Goal: Task Accomplishment & Management: Use online tool/utility

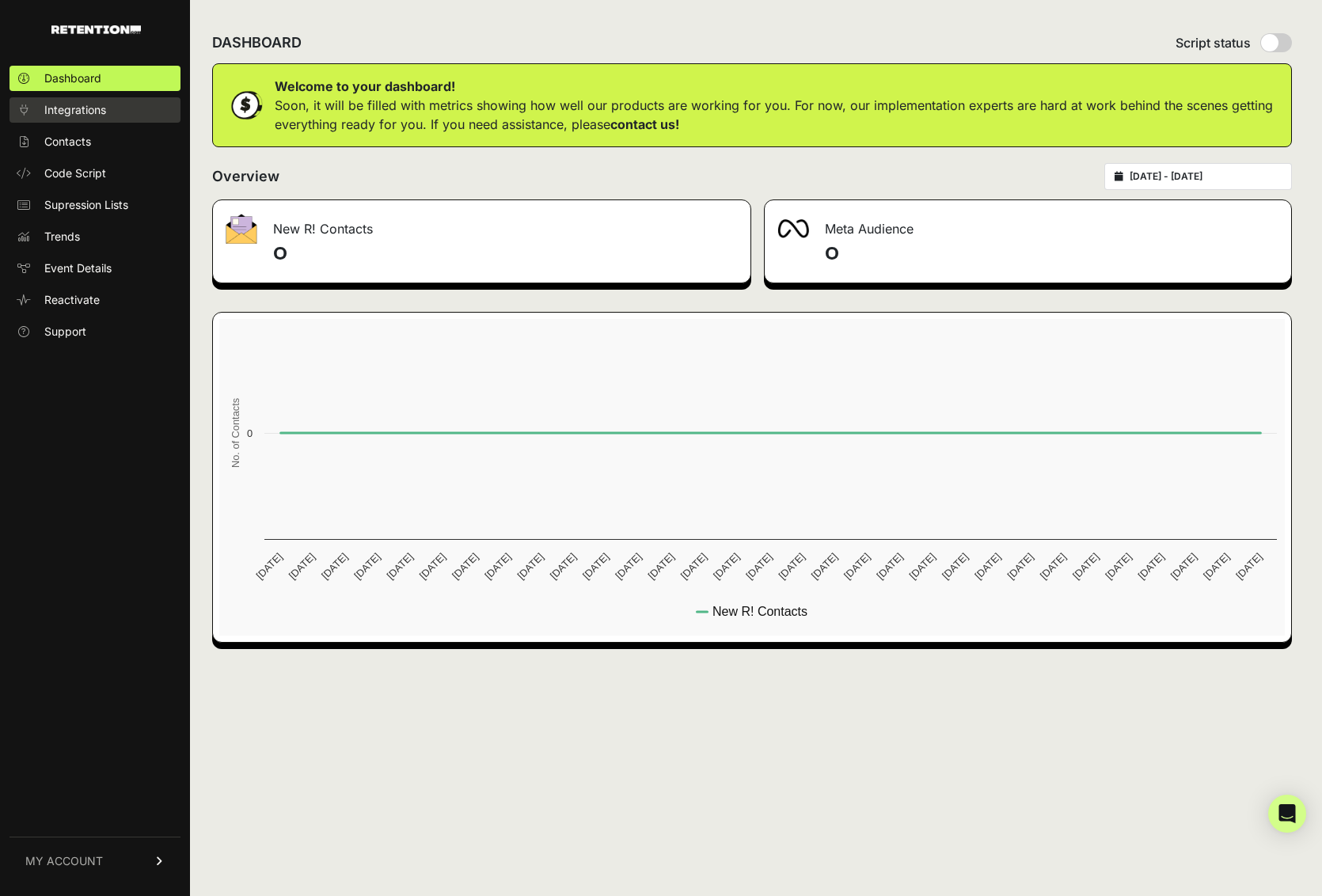
click at [76, 102] on link "Integrations" at bounding box center [95, 110] width 171 height 25
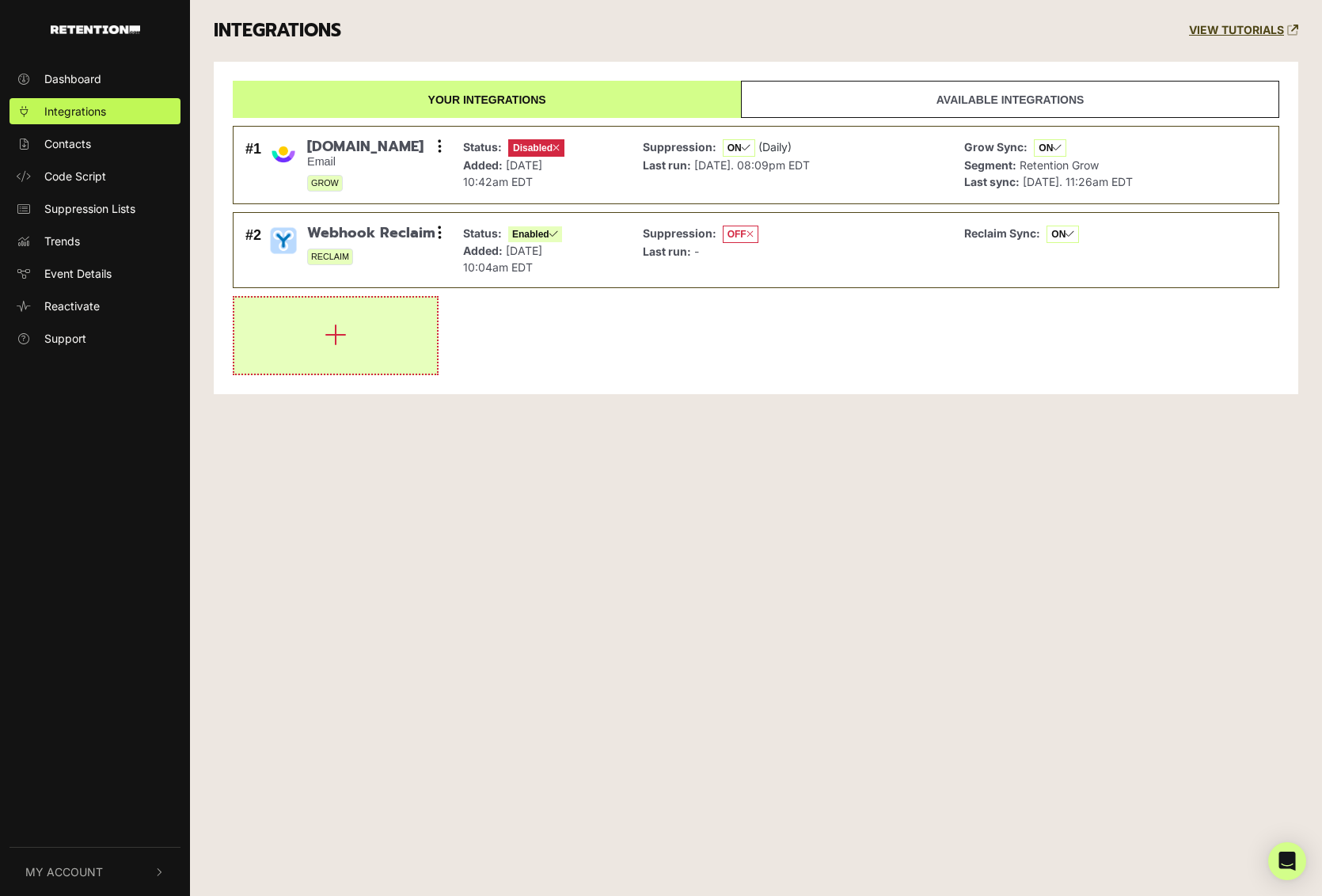
click at [344, 321] on button "button" at bounding box center [335, 335] width 202 height 76
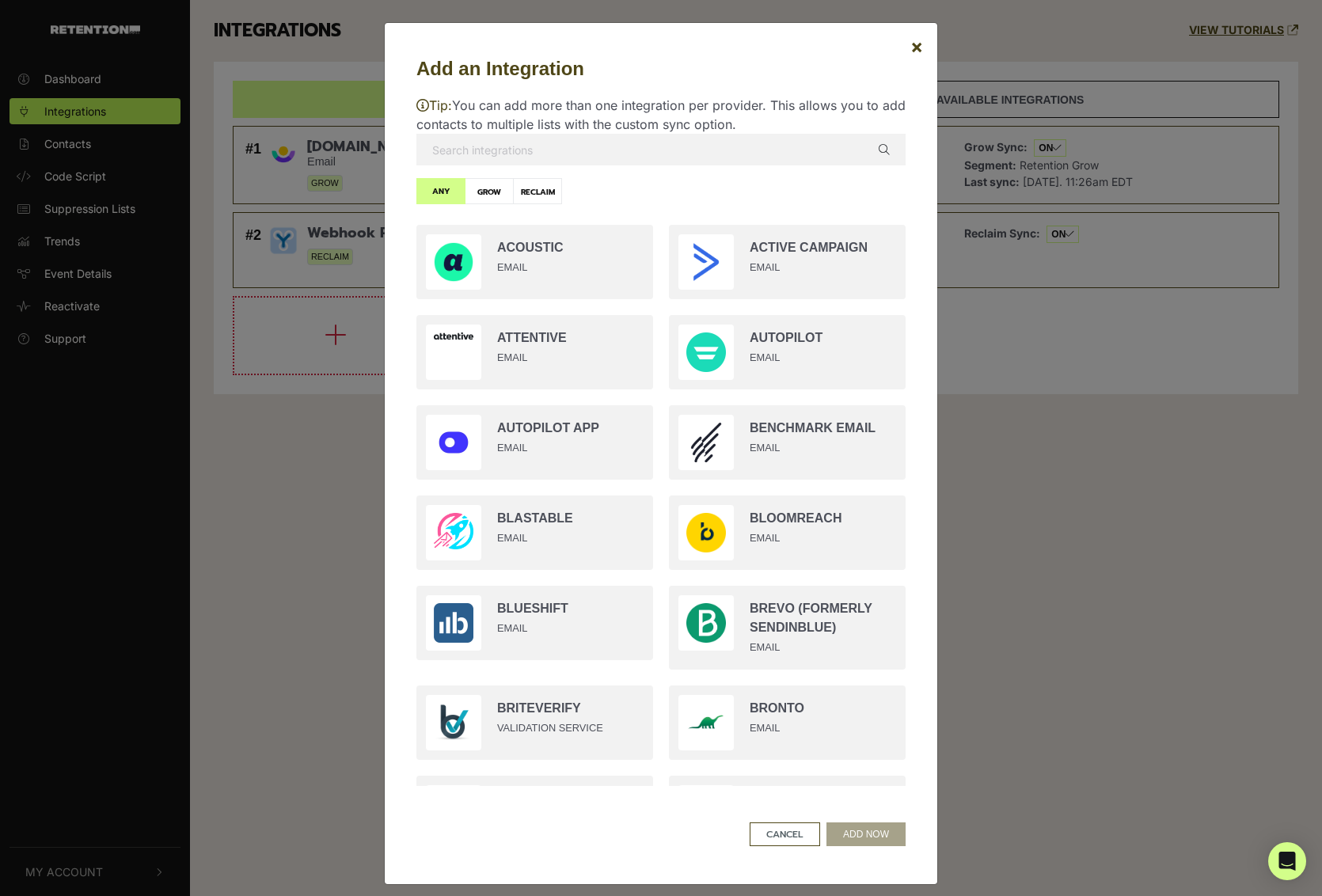
click at [563, 142] on input "text" at bounding box center [661, 149] width 489 height 32
click at [495, 185] on label "GROW" at bounding box center [489, 191] width 49 height 26
radio input "true"
click at [546, 158] on input "text" at bounding box center [661, 149] width 489 height 32
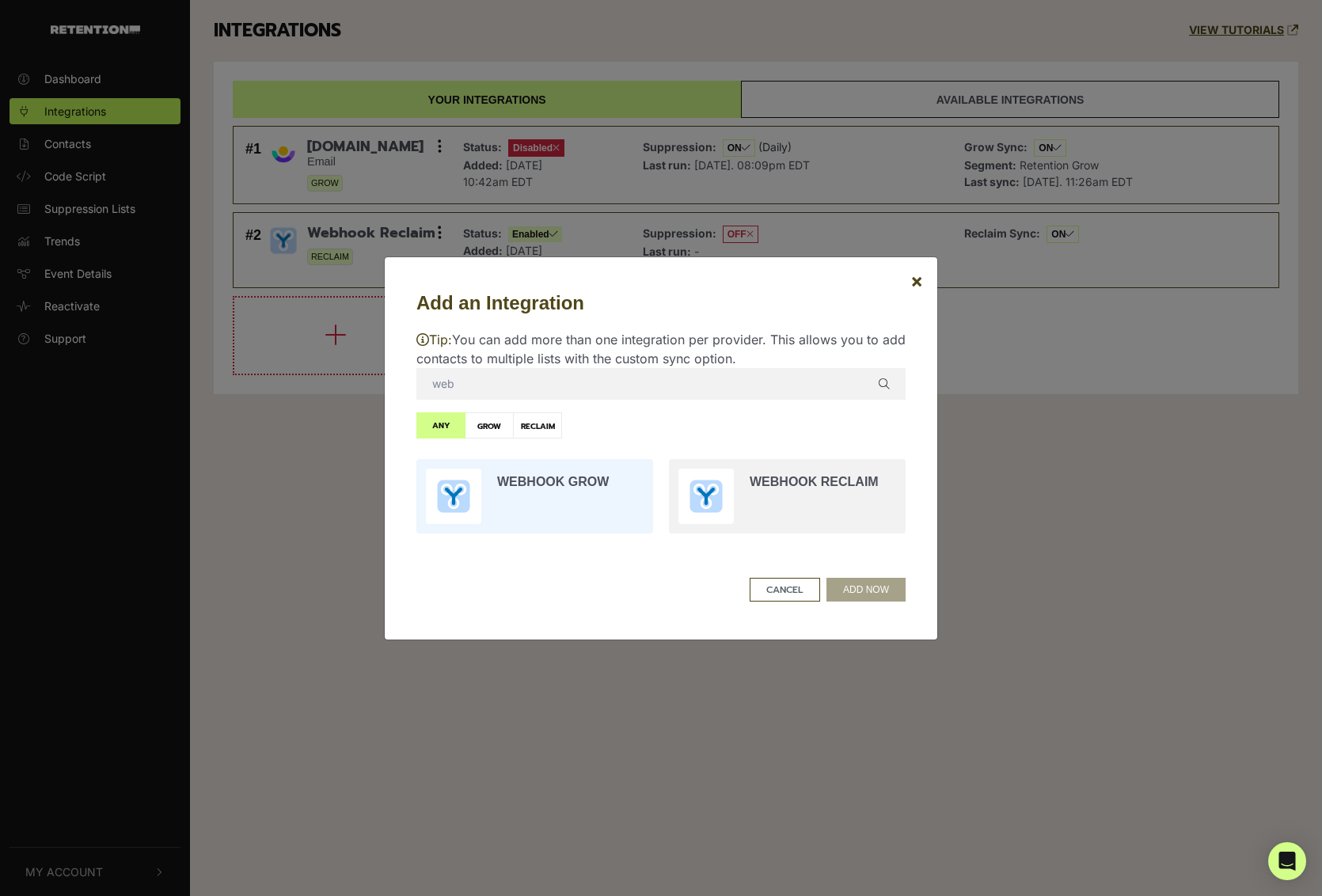
type input "web"
click at [599, 489] on input "radio" at bounding box center [535, 496] width 253 height 90
radio input "true"
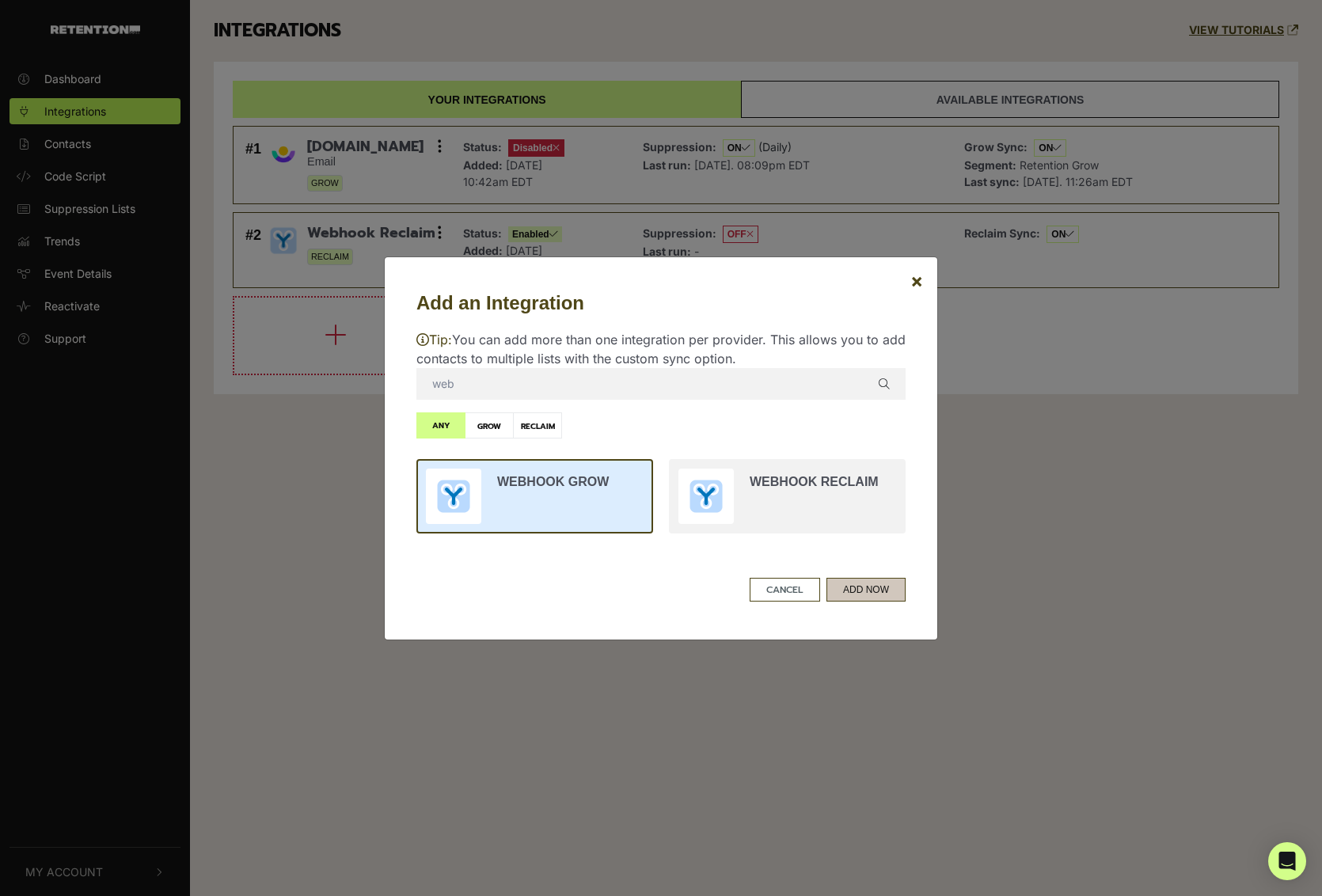
click at [887, 596] on button "ADD NOW" at bounding box center [866, 590] width 79 height 24
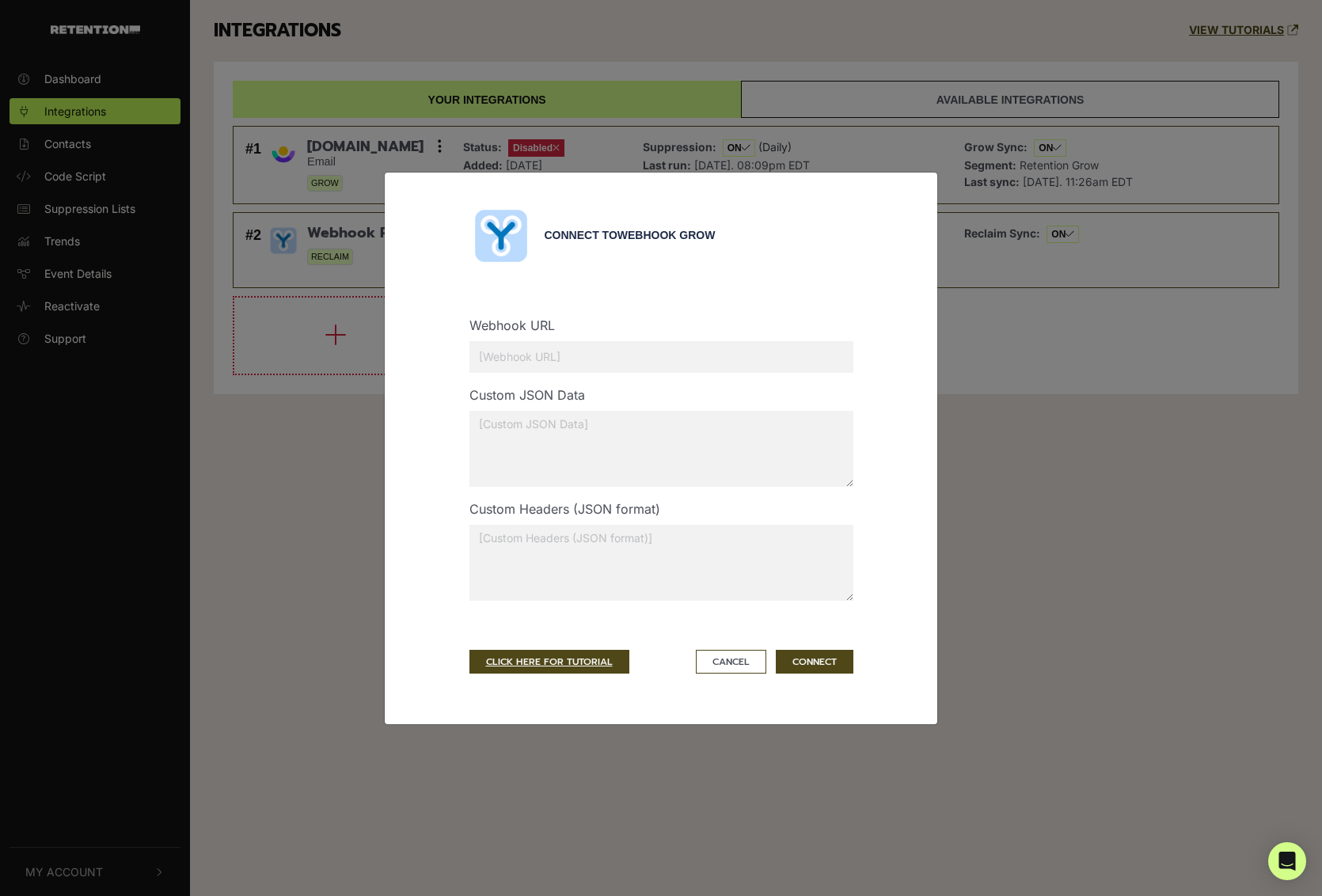
click at [668, 361] on input "text" at bounding box center [661, 356] width 384 height 32
paste input "[URL][DOMAIN_NAME]"
type input "[URL][DOMAIN_NAME]"
click at [818, 660] on button "CONNECT" at bounding box center [815, 662] width 77 height 24
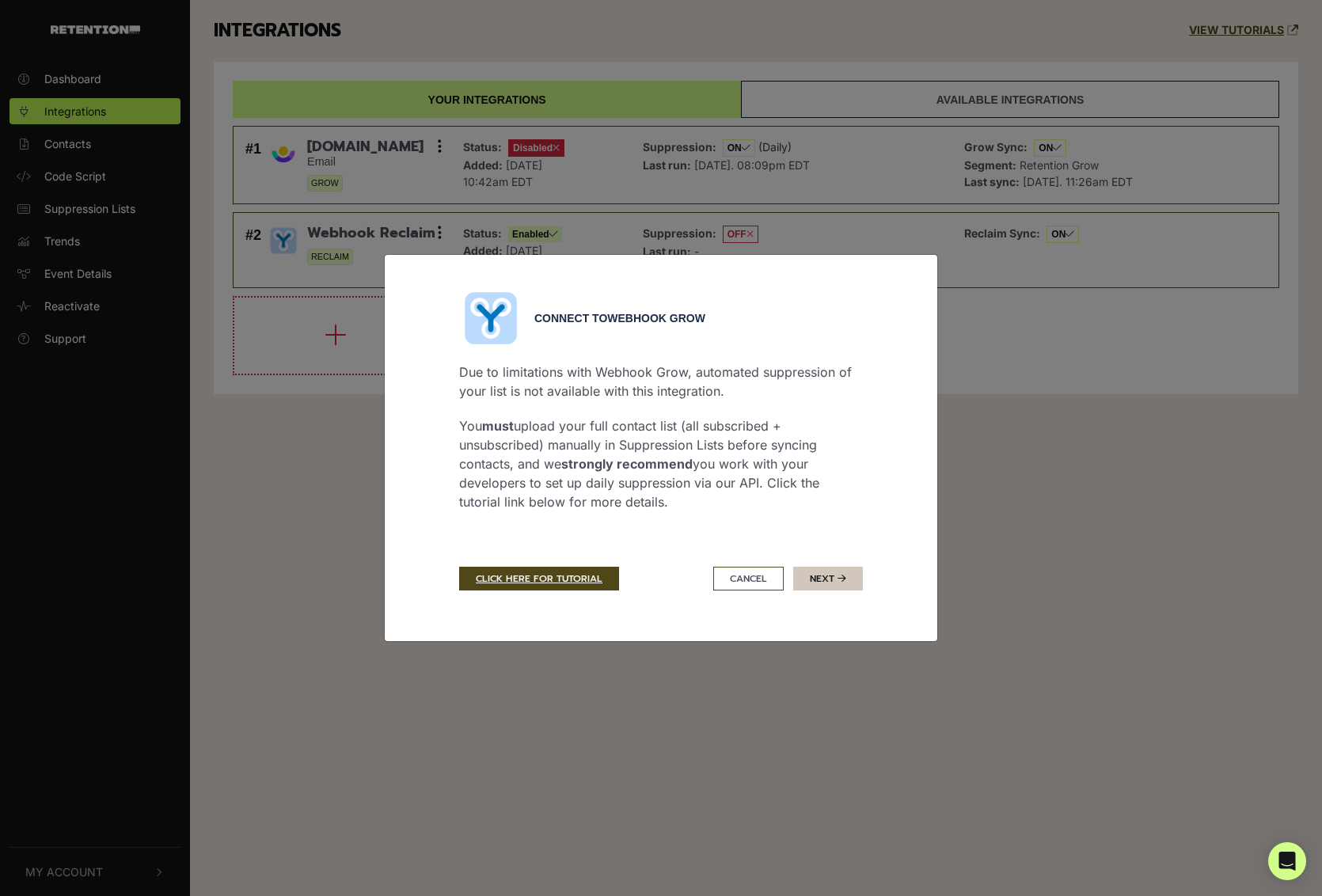
click at [824, 582] on button "Next" at bounding box center [828, 578] width 70 height 24
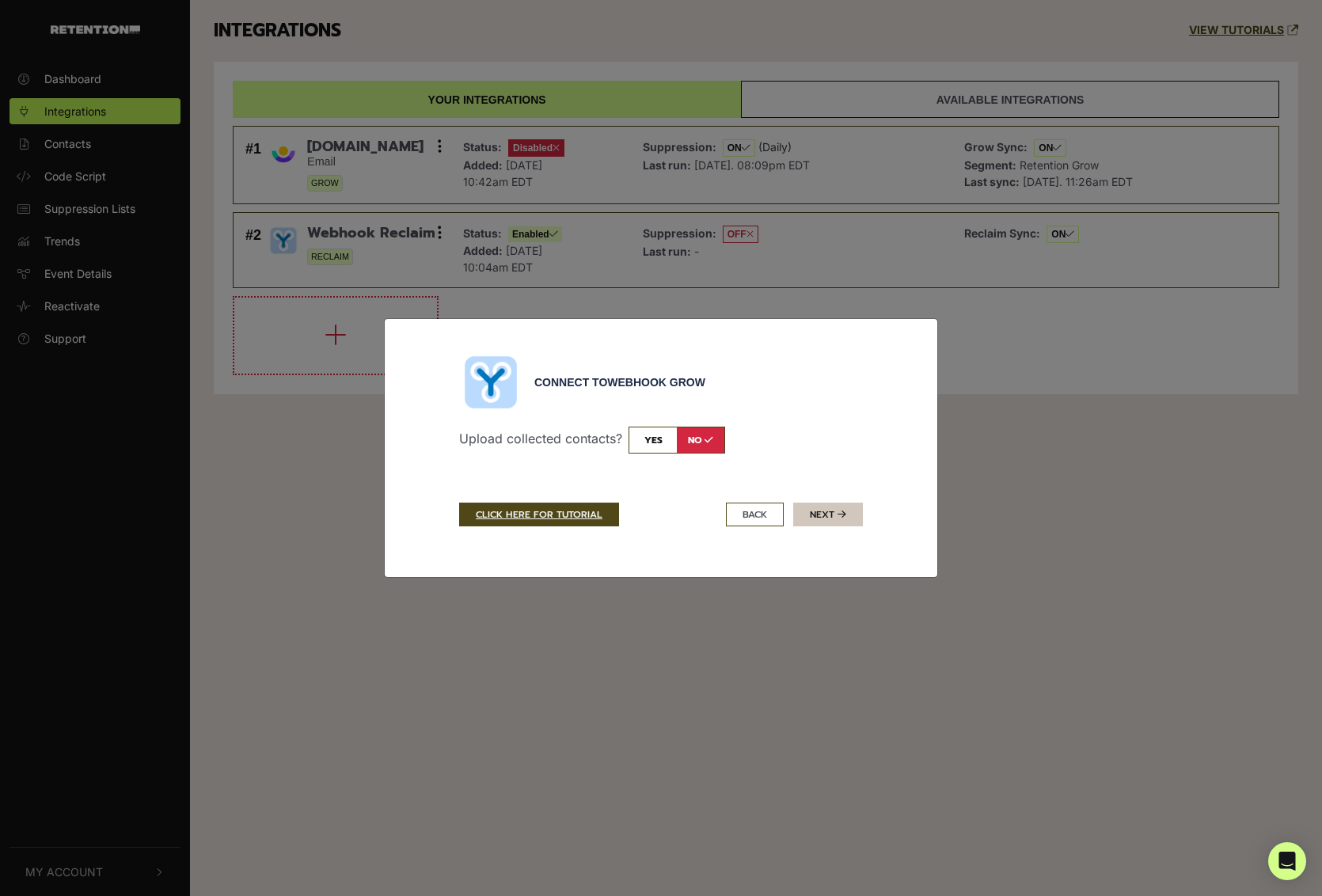
click at [826, 509] on button "Next" at bounding box center [828, 514] width 70 height 24
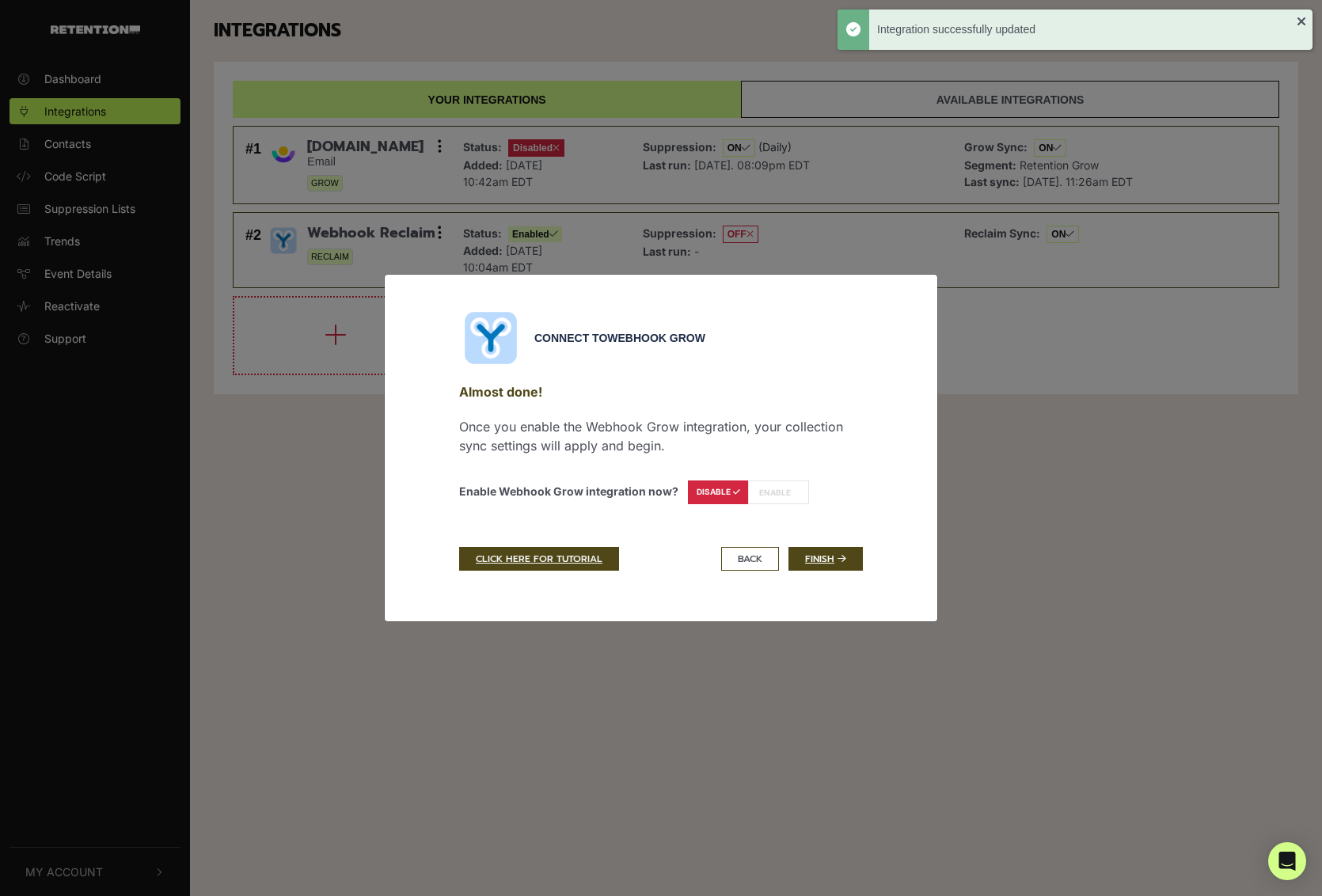
click at [769, 495] on label "ENABLE" at bounding box center [778, 492] width 61 height 24
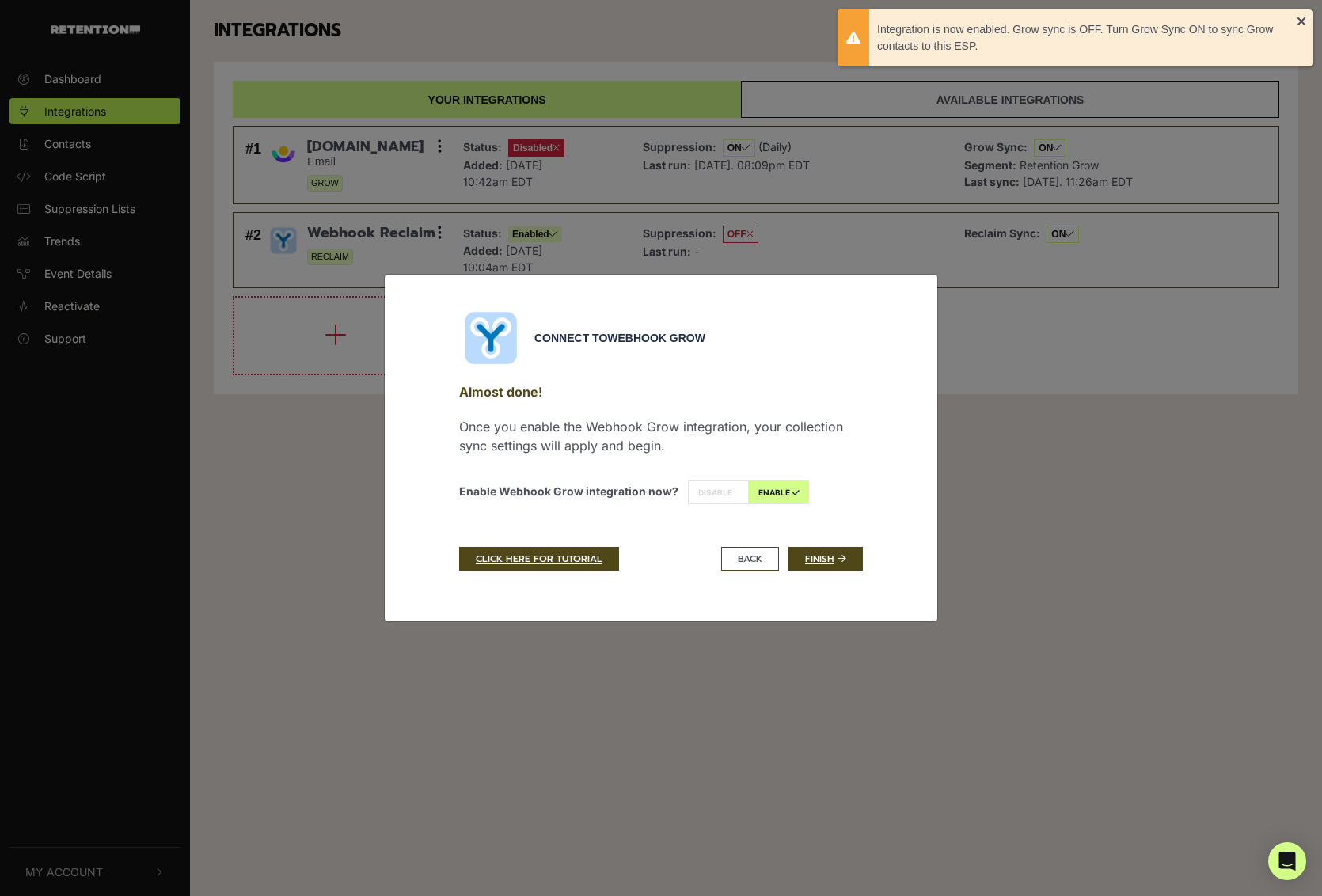
click at [734, 493] on icon at bounding box center [735, 492] width 7 height 8
radio input "true"
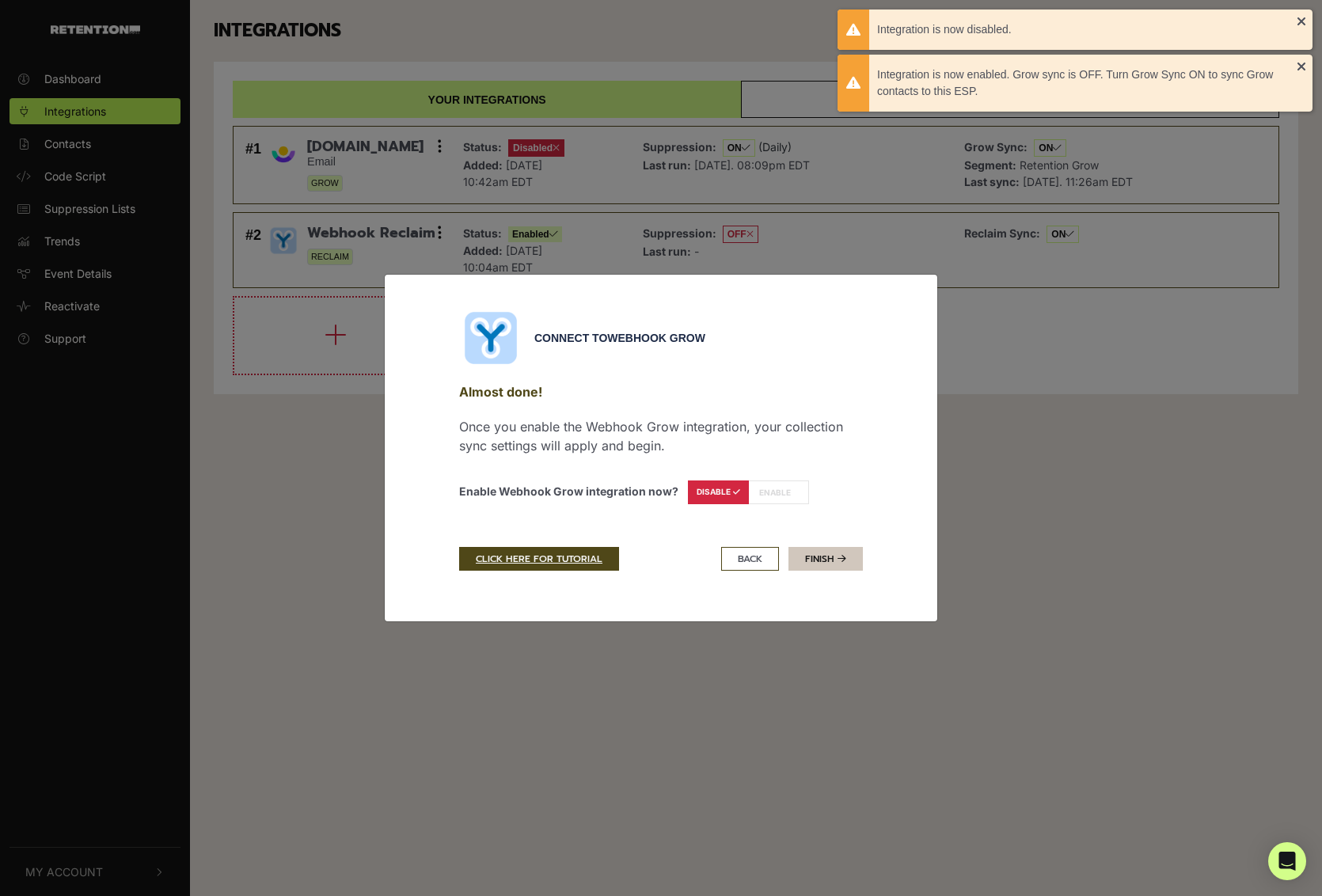
click at [812, 556] on link "Finish" at bounding box center [825, 559] width 75 height 24
